Goal: Information Seeking & Learning: Learn about a topic

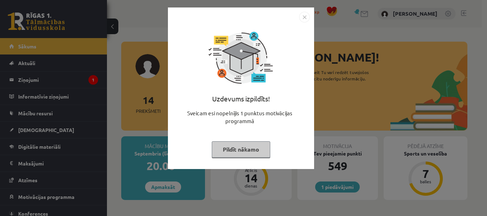
click at [275, 187] on div "Uzdevums izpildīts! Sveicam esi nopelnījis 1 punktus motivācijas programmā Pild…" at bounding box center [243, 108] width 487 height 216
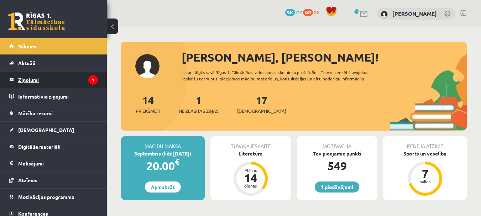
click at [45, 83] on legend "Ziņojumi 1" at bounding box center [58, 80] width 80 height 16
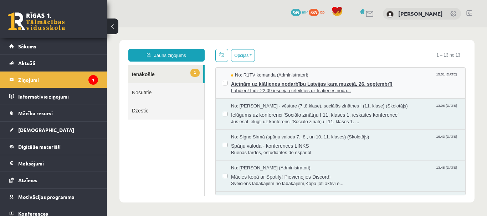
click at [338, 83] on span "Aicinām uz klātienes nodarbību Latvijas kara muzejā, 26. septembrī!" at bounding box center [344, 83] width 227 height 9
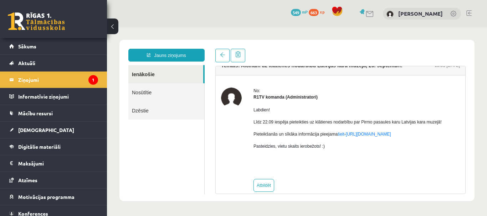
scroll to position [21, 0]
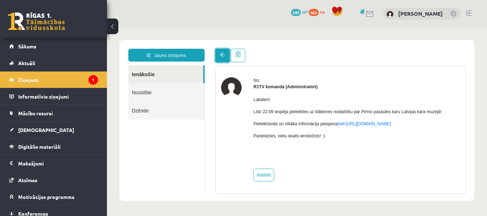
click at [223, 57] on span at bounding box center [222, 54] width 5 height 5
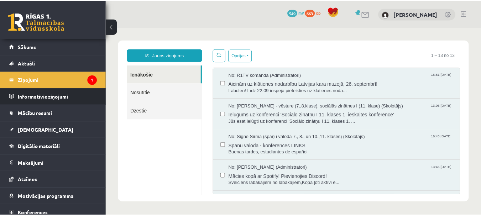
scroll to position [0, 0]
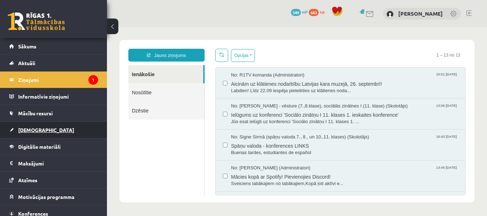
click at [33, 128] on span "[DEMOGRAPHIC_DATA]" at bounding box center [46, 130] width 56 height 6
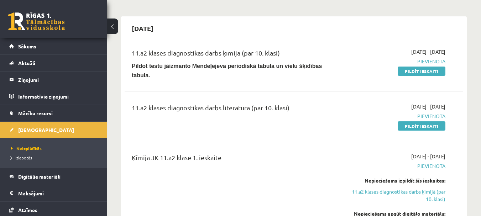
scroll to position [71, 0]
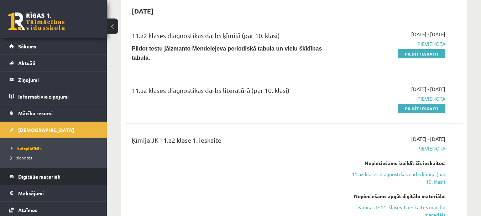
click at [42, 176] on span "Digitālie materiāli" at bounding box center [39, 176] width 42 height 6
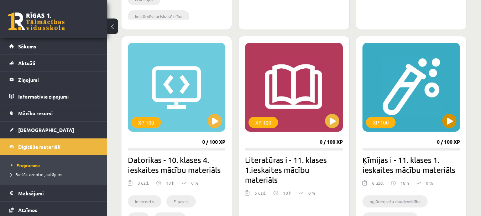
scroll to position [606, 0]
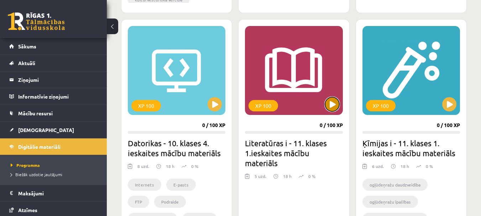
click at [333, 98] on button at bounding box center [332, 104] width 14 height 14
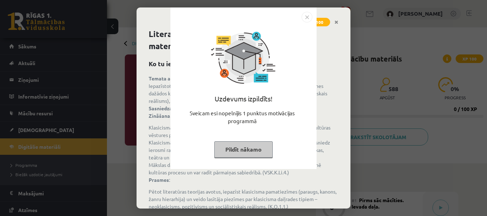
click at [252, 150] on button "Pildīt nākamo" at bounding box center [243, 149] width 58 height 16
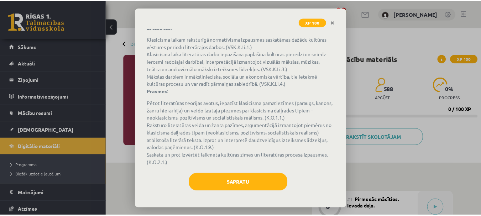
scroll to position [89, 0]
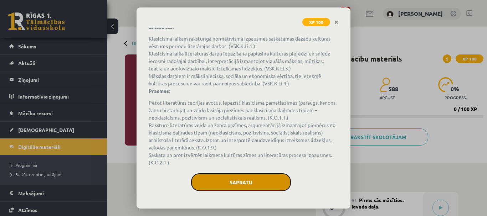
click at [270, 183] on button "Sapratu" at bounding box center [241, 182] width 100 height 18
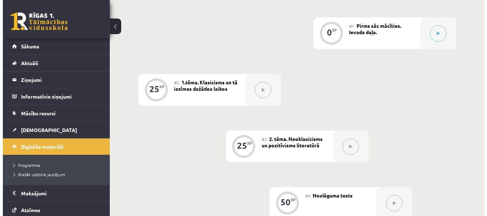
scroll to position [178, 0]
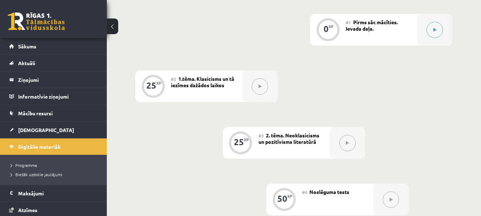
click at [437, 32] on button at bounding box center [435, 30] width 16 height 16
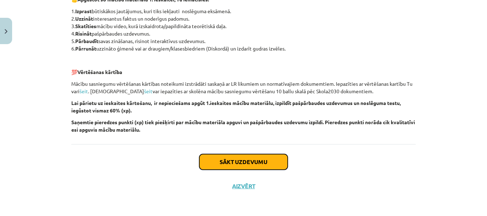
click at [226, 158] on button "Sākt uzdevumu" at bounding box center [243, 162] width 88 height 16
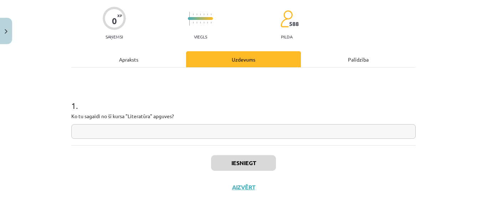
scroll to position [55, 0]
